Goal: Task Accomplishment & Management: Use online tool/utility

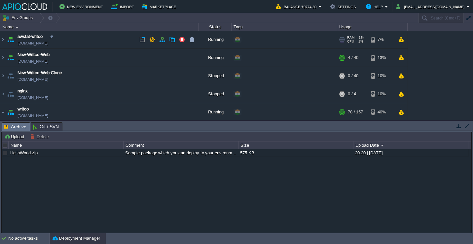
click at [105, 42] on td "awstat-writco [DOMAIN_NAME]" at bounding box center [99, 40] width 198 height 18
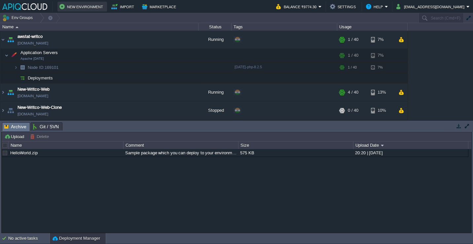
click at [92, 8] on button "New Environment" at bounding box center [82, 7] width 46 height 8
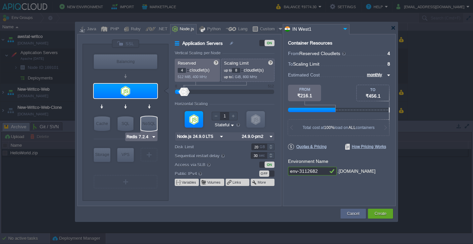
type input "MariaDB 12.0.2"
drag, startPoint x: 125, startPoint y: 122, endPoint x: 128, endPoint y: 137, distance: 14.8
click at [125, 122] on div "SQL" at bounding box center [125, 123] width 16 height 15
type input "SQL Databases"
type input "6"
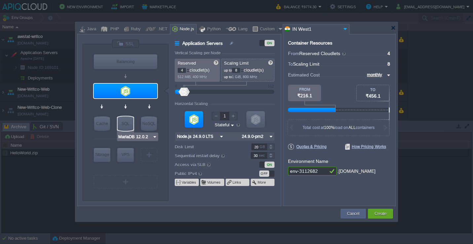
type input "MariaDB 12.0.2"
type input "12.0.2-almalin..."
type input "Stateless"
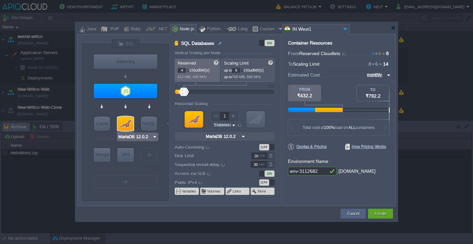
click at [128, 140] on div "MariaDB 12.0.2" at bounding box center [137, 137] width 41 height 9
click at [136, 135] on input "MariaDB 12.0.2" at bounding box center [135, 137] width 34 height 7
click at [150, 132] on div "VM NoSQL" at bounding box center [149, 123] width 18 height 17
type input "Redis 7.2.4"
click at [150, 127] on div "NoSQL" at bounding box center [149, 123] width 16 height 15
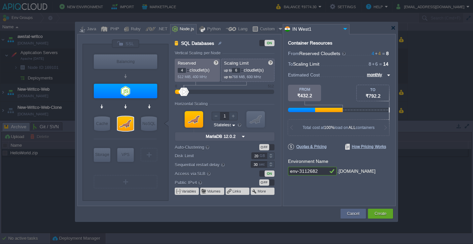
type input "NoSQL Databases"
type input "1"
type input "4"
type input "Redis 7.2.4"
type input "7.2.4-almalinux-9"
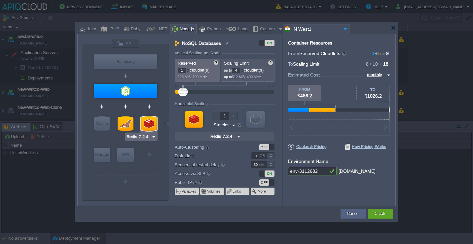
type input "MariaDB 12.0.2"
click at [125, 133] on div "MariaDB 12.0.2" at bounding box center [141, 137] width 32 height 9
click at [121, 131] on div at bounding box center [125, 124] width 17 height 16
type input "SQL Databases"
type input "4"
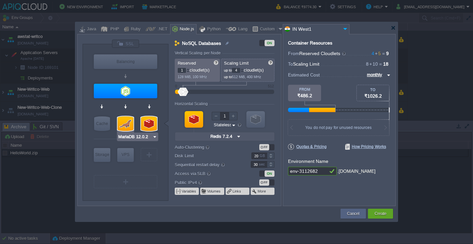
type input "6"
type input "MariaDB 12.0.2"
type input "12.0.2-almalin..."
click at [121, 126] on div at bounding box center [125, 123] width 16 height 15
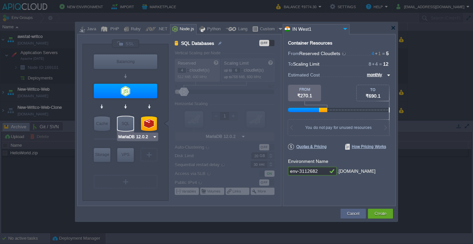
click at [139, 122] on div at bounding box center [151, 123] width 34 height 10
type input "Redis 7.2.4"
click at [152, 139] on img at bounding box center [153, 137] width 5 height 7
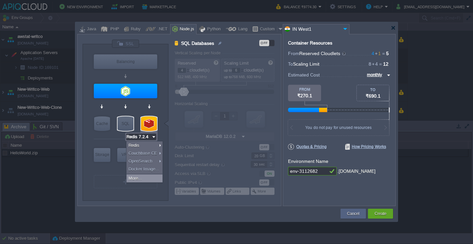
click at [147, 179] on div "More..." at bounding box center [144, 179] width 36 height 8
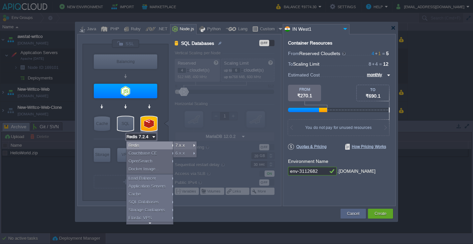
click at [154, 137] on img at bounding box center [153, 137] width 5 height 7
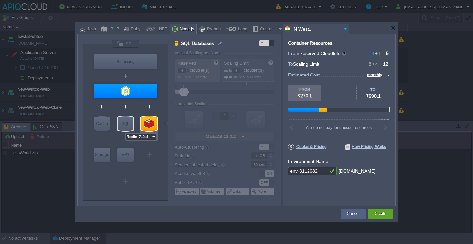
click at [154, 137] on img at bounding box center [153, 137] width 5 height 7
click at [347, 216] on button "Cancel" at bounding box center [353, 214] width 12 height 7
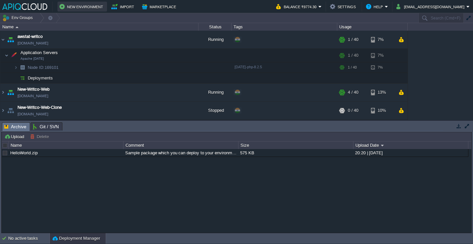
click at [90, 10] on button "New Environment" at bounding box center [82, 7] width 46 height 8
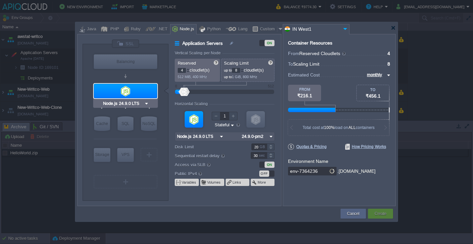
type input "MariaDB 12.0.2"
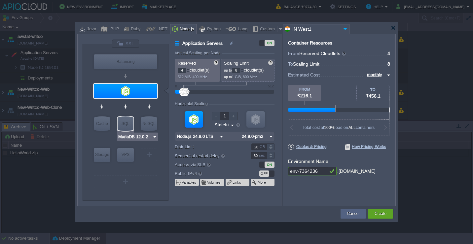
click at [131, 136] on input "MariaDB 12.0.2" at bounding box center [135, 137] width 34 height 7
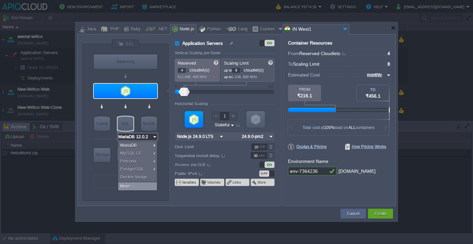
click at [143, 184] on div "More..." at bounding box center [137, 187] width 39 height 8
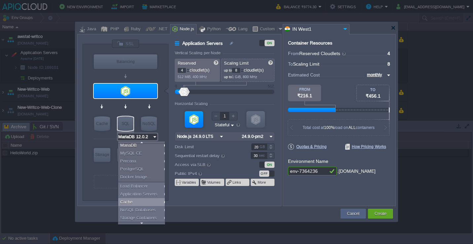
scroll to position [14, 0]
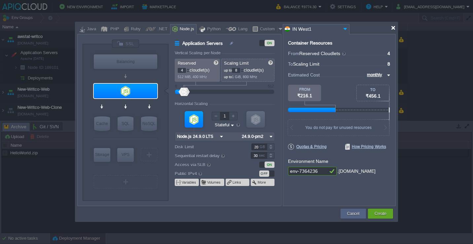
click at [392, 28] on div at bounding box center [392, 27] width 5 height 5
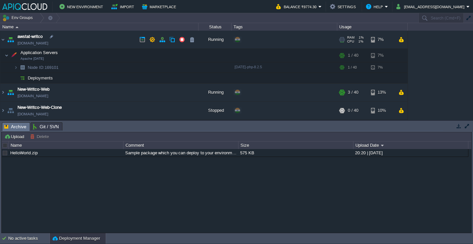
click at [92, 44] on td "awstat-writco [DOMAIN_NAME]" at bounding box center [99, 40] width 198 height 18
